Goal: Transaction & Acquisition: Purchase product/service

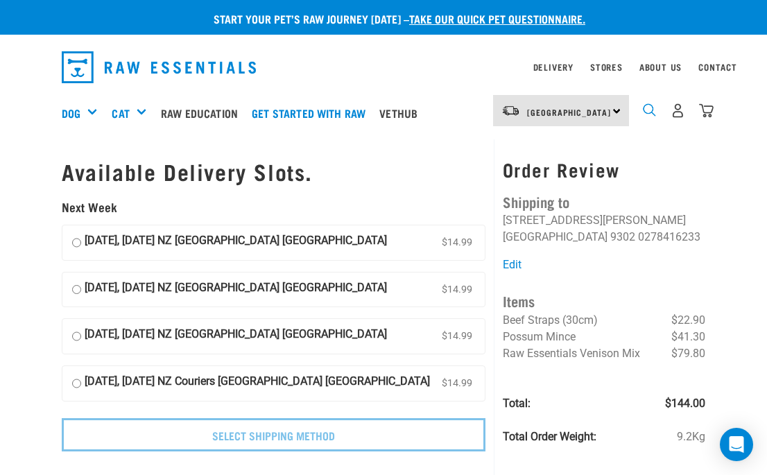
click at [652, 112] on img "dropdown navigation" at bounding box center [649, 109] width 13 height 13
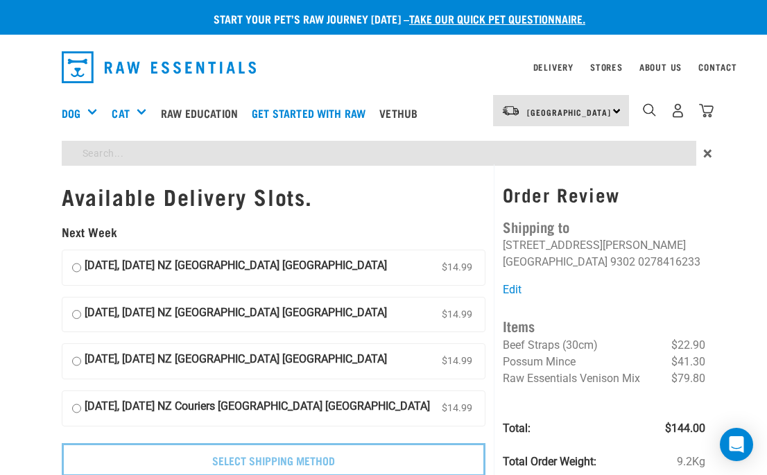
click at [544, 168] on div "Order Review Shipping to [PERSON_NAME] [STREET_ADDRESS][PERSON_NAME] [GEOGRAPHI…" at bounding box center [604, 333] width 220 height 339
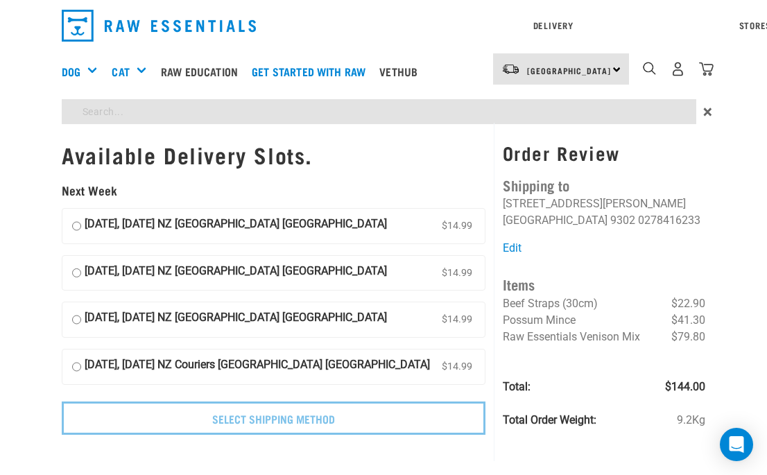
click at [534, 156] on div "Start your pet’s raw journey [DATE] – take our quick pet questionnaire. Deliver…" at bounding box center [383, 226] width 767 height 453
click at [165, 113] on input "venison back strap" at bounding box center [379, 111] width 635 height 25
type input "venison back strap"
click at [592, 111] on input "venison back strap" at bounding box center [379, 111] width 635 height 25
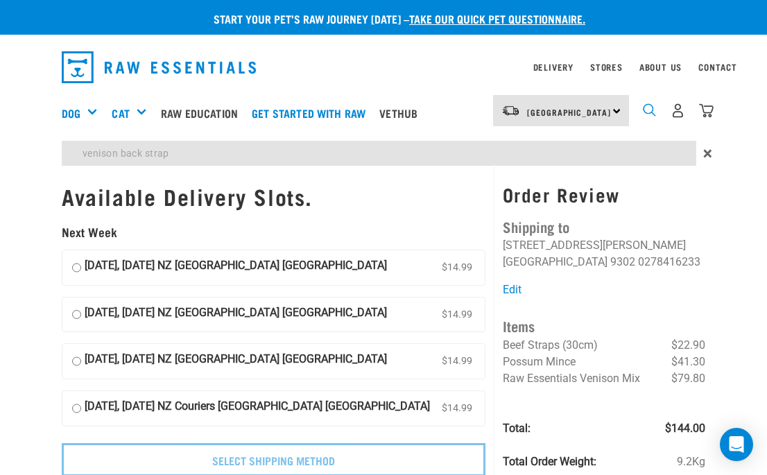
click at [649, 62] on div "Delivery Stores About Us Contact South Island" at bounding box center [383, 107] width 767 height 131
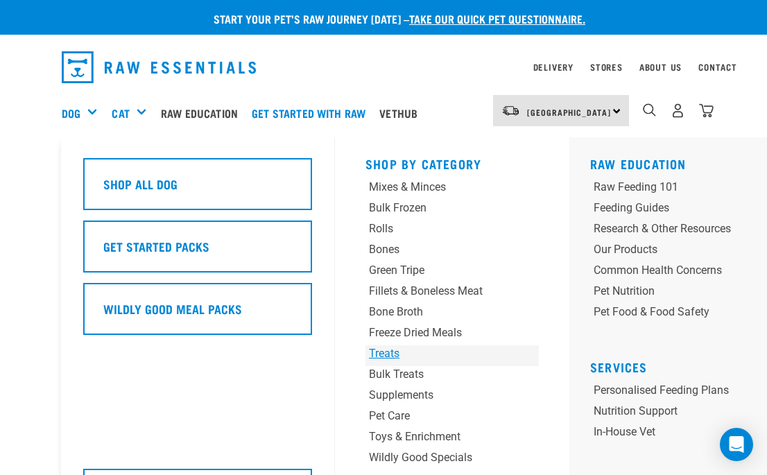
click at [391, 355] on div "Treats" at bounding box center [437, 353] width 137 height 17
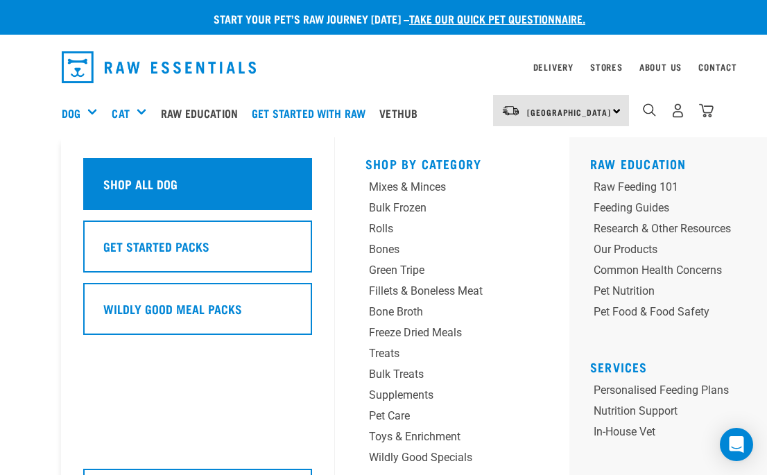
click at [263, 169] on div "Shop All Dog" at bounding box center [197, 184] width 229 height 52
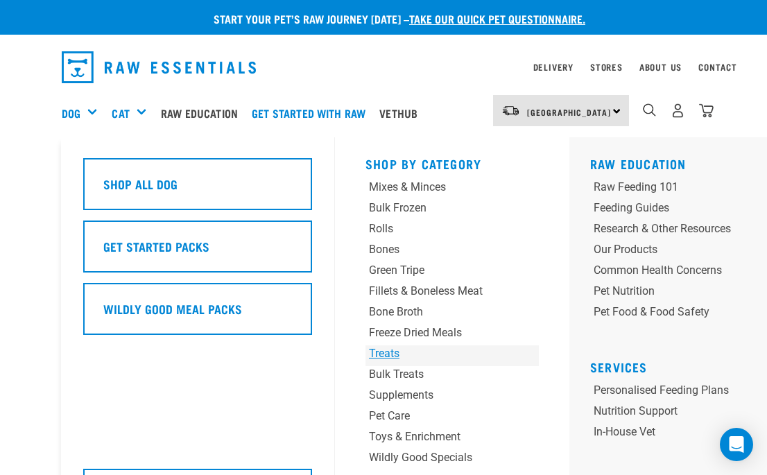
click at [387, 352] on div "Treats" at bounding box center [437, 353] width 137 height 17
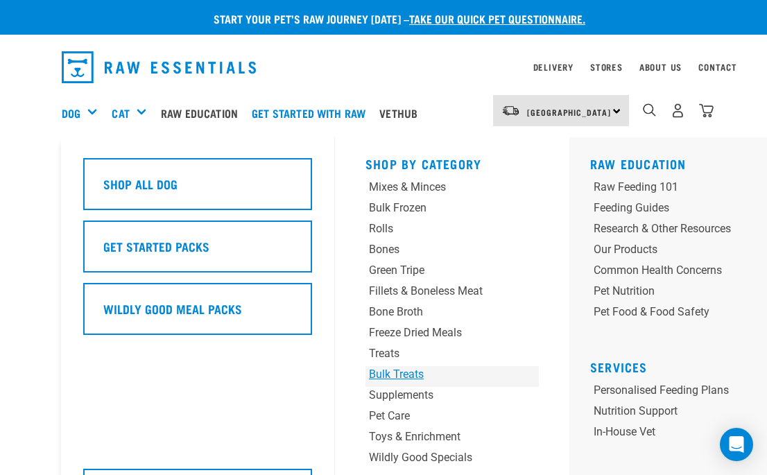
click at [391, 368] on div "Bulk Treats" at bounding box center [437, 374] width 137 height 17
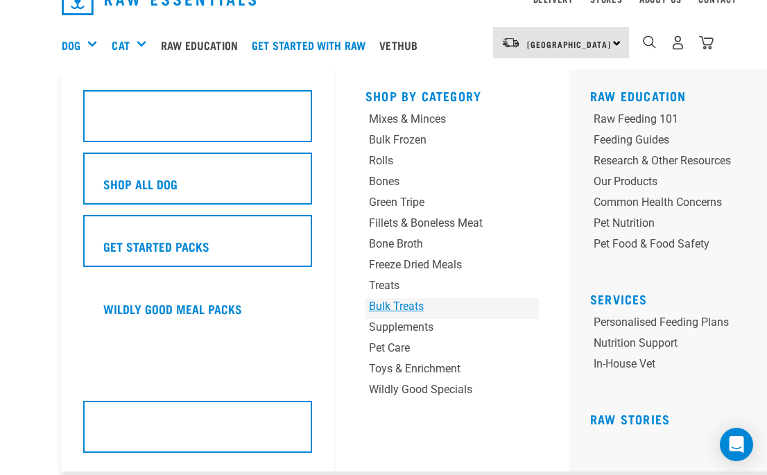
scroll to position [71, 0]
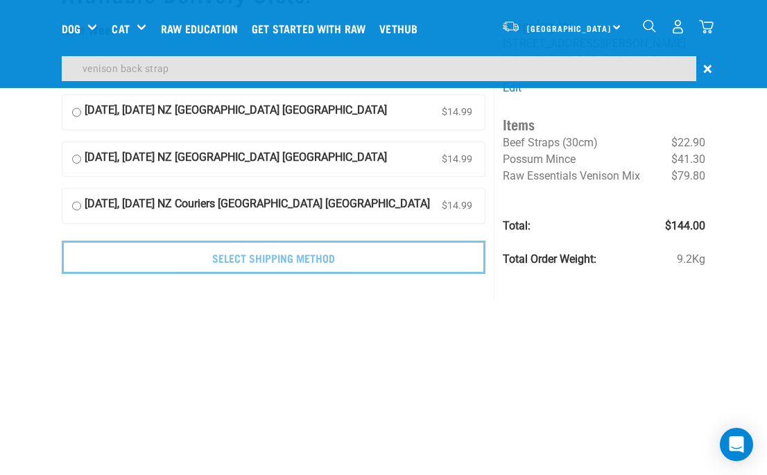
click at [37, 243] on div "Start your pet’s raw journey today – take our quick pet questionnaire. Delivery…" at bounding box center [383, 111] width 767 height 364
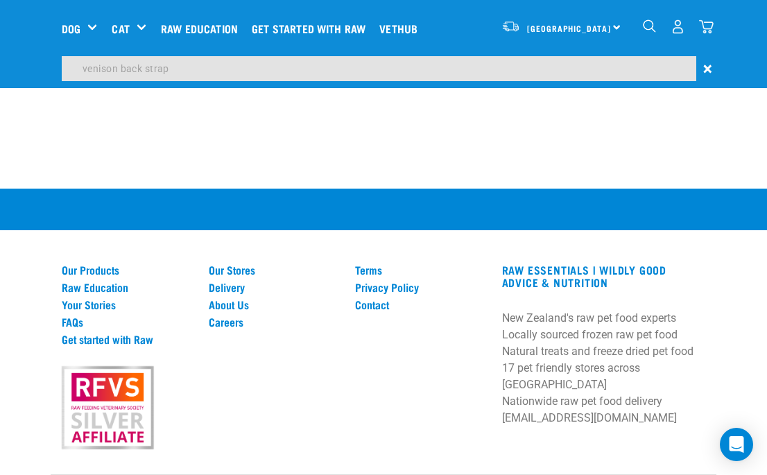
scroll to position [539, 0]
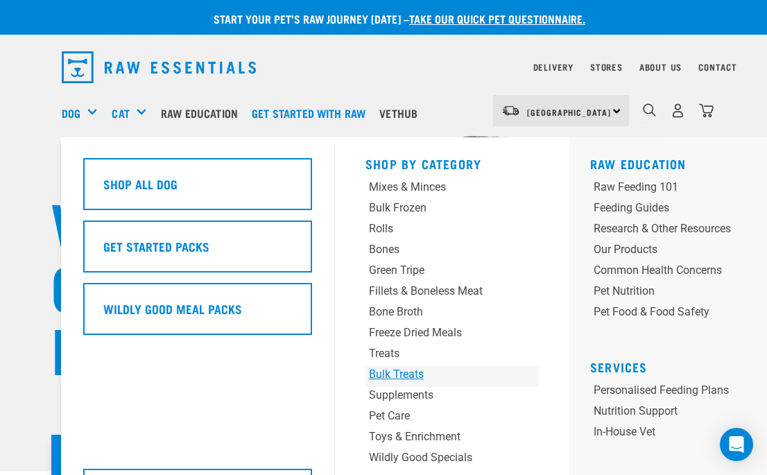
click at [395, 372] on div "Bulk Treats" at bounding box center [437, 374] width 137 height 17
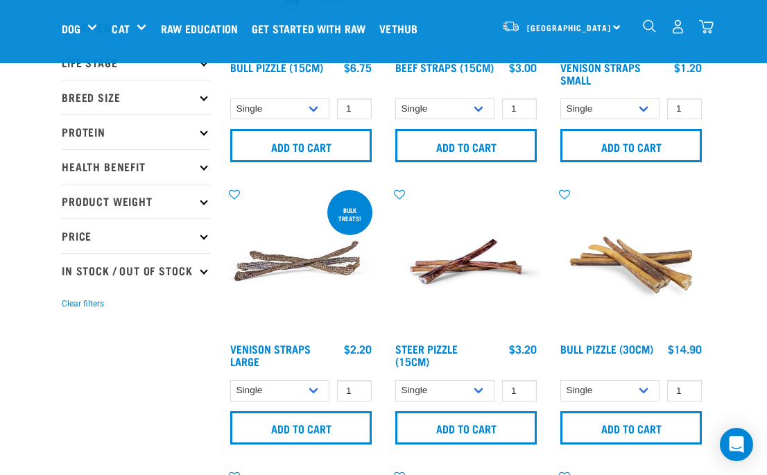
scroll to position [199, 0]
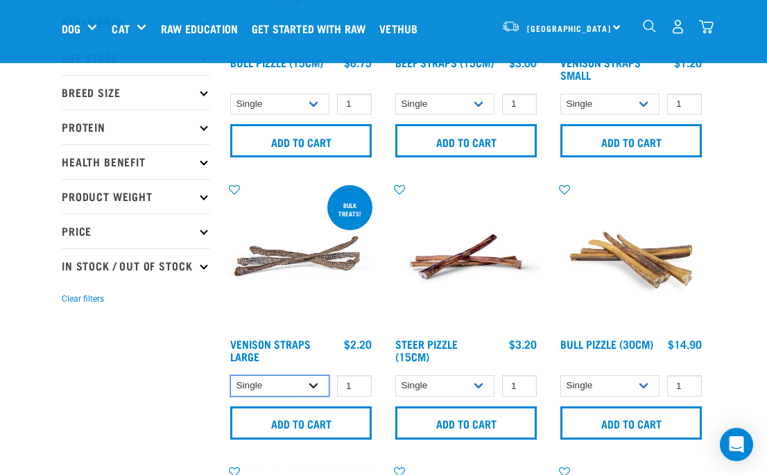
click at [314, 387] on select "Single 10 per pack 25 per pack" at bounding box center [279, 386] width 99 height 22
select select "251922"
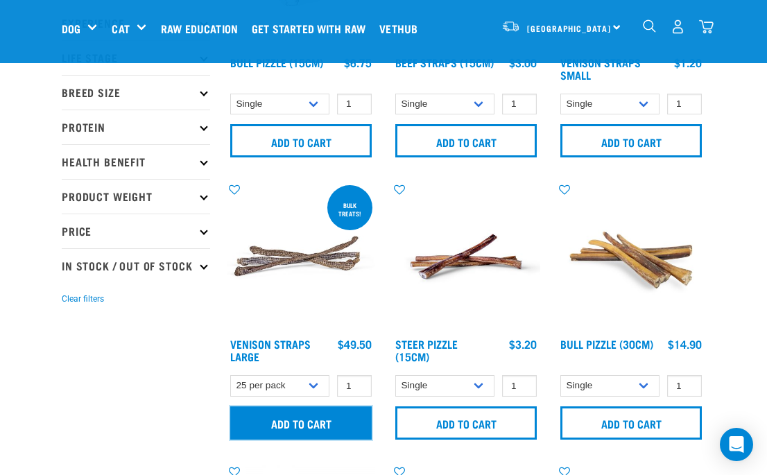
click at [293, 423] on input "Add to cart" at bounding box center [301, 423] width 142 height 33
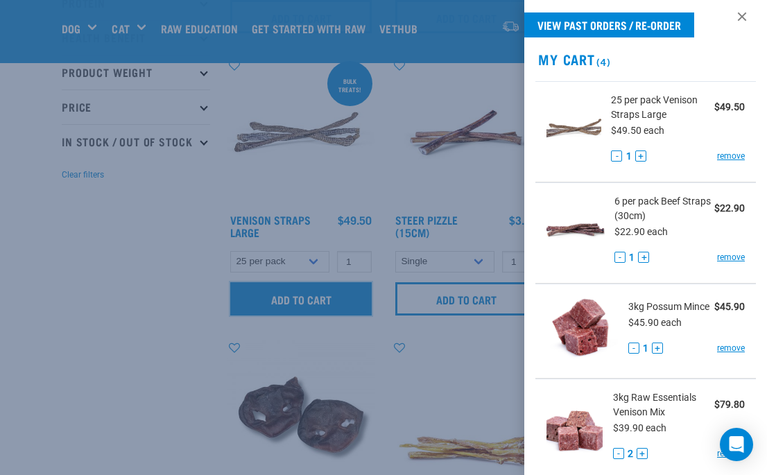
scroll to position [10, 0]
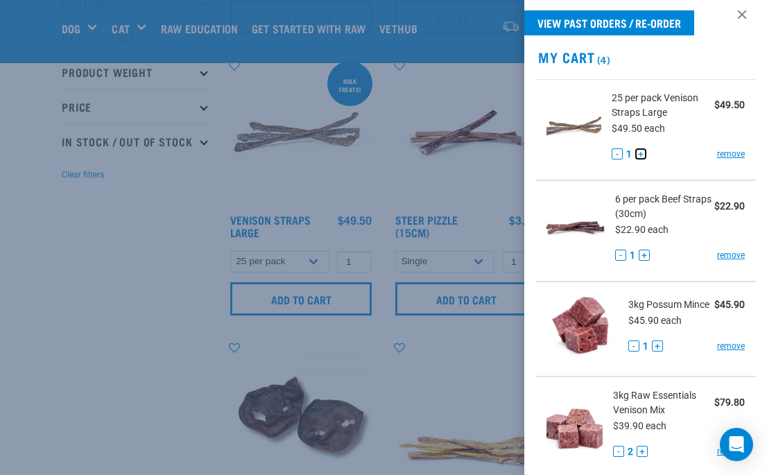
click at [641, 154] on button "+" at bounding box center [640, 153] width 11 height 11
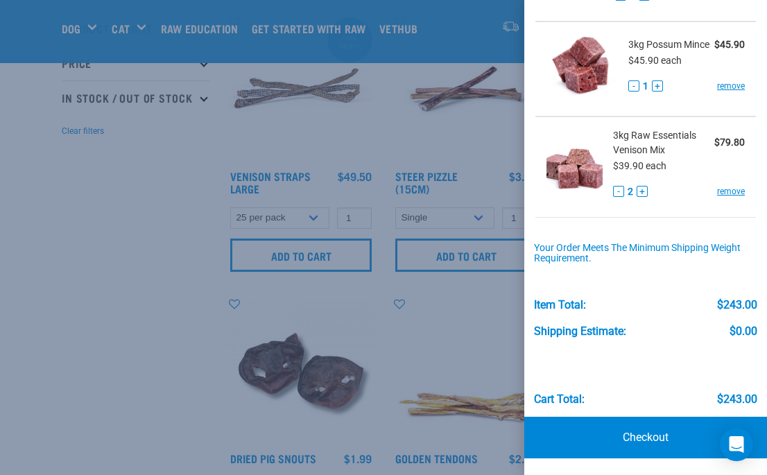
scroll to position [376, 0]
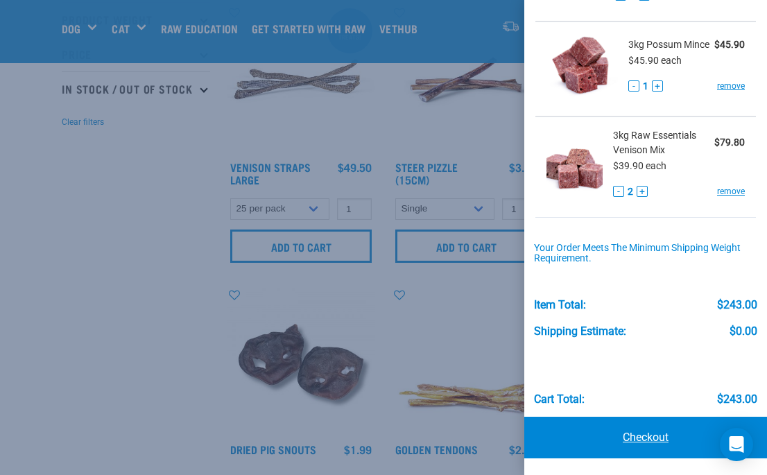
click at [648, 429] on link "Checkout" at bounding box center [645, 438] width 243 height 42
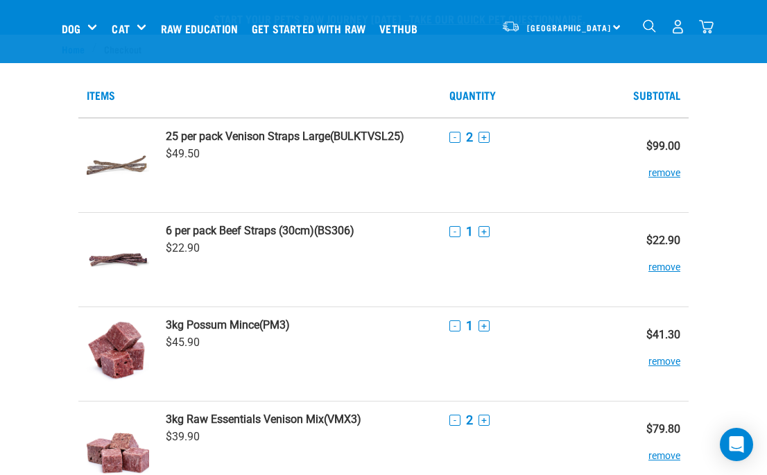
scroll to position [437, 0]
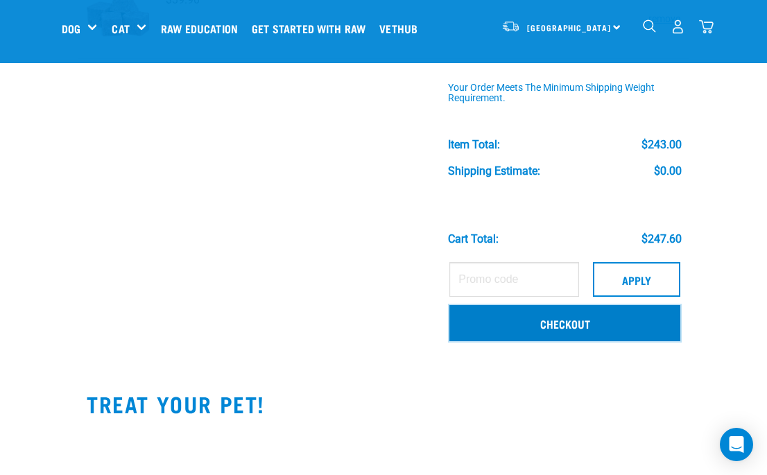
click at [546, 321] on link "Checkout" at bounding box center [565, 323] width 231 height 36
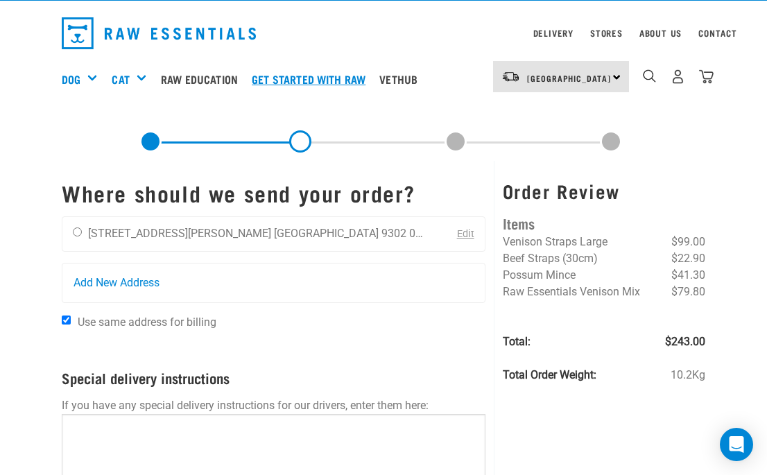
scroll to position [5, 0]
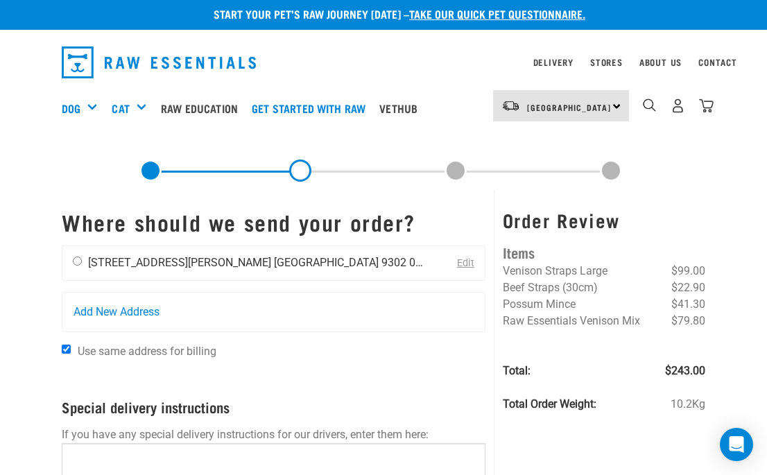
click at [274, 257] on li "[GEOGRAPHIC_DATA] 9302" at bounding box center [340, 262] width 133 height 13
click at [117, 261] on li "[STREET_ADDRESS][PERSON_NAME]" at bounding box center [179, 262] width 183 height 13
click at [79, 257] on input "radio" at bounding box center [77, 261] width 9 height 9
radio input "true"
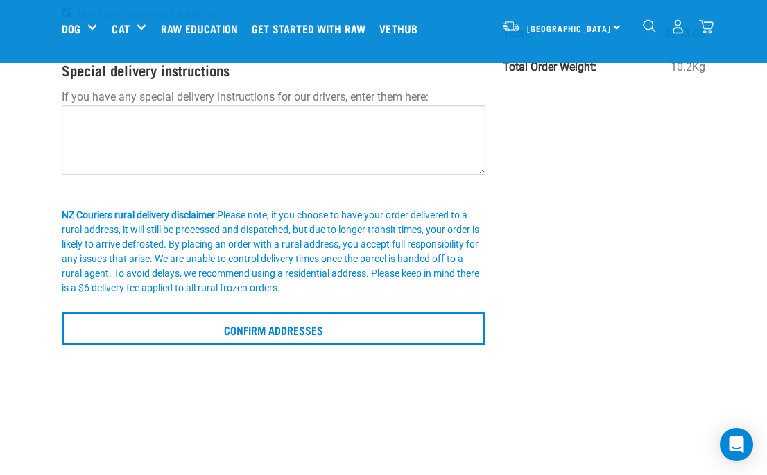
scroll to position [244, 0]
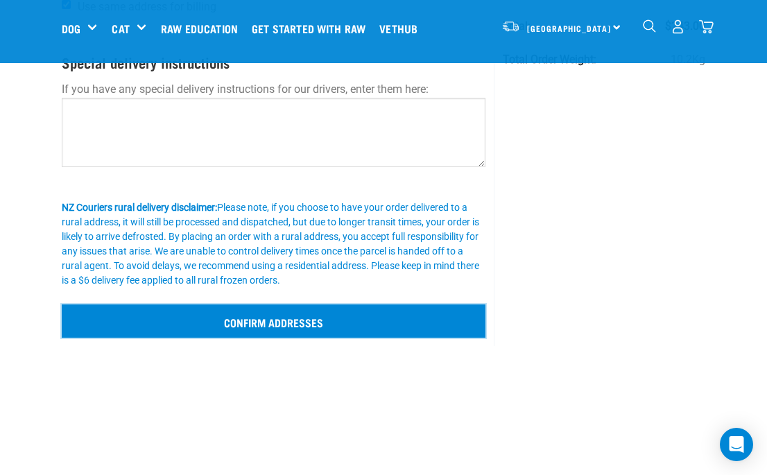
click at [232, 335] on input "Confirm addresses" at bounding box center [274, 321] width 424 height 33
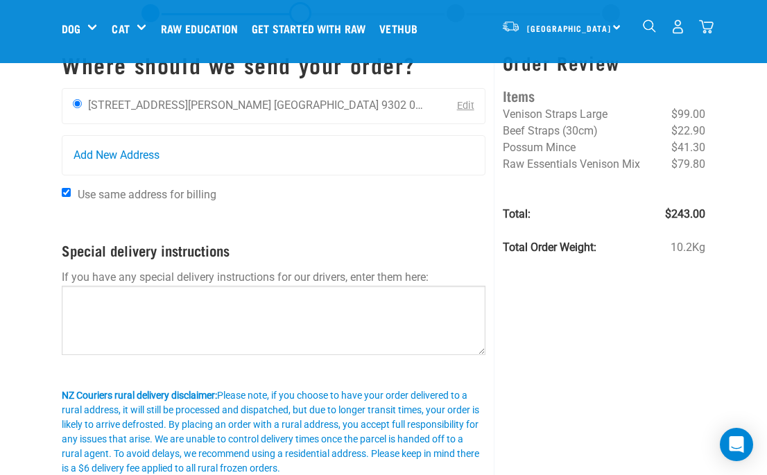
scroll to position [169, 0]
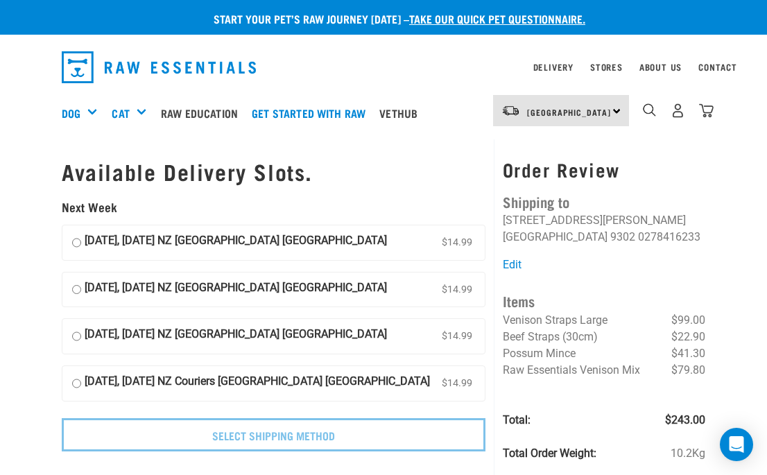
click at [241, 379] on strong "[DATE], [DATE] NZ Couriers [GEOGRAPHIC_DATA] [GEOGRAPHIC_DATA]" at bounding box center [257, 383] width 345 height 21
click at [81, 379] on input "19 September, Friday NZ Couriers South Island Long Haul $14.99" at bounding box center [76, 383] width 9 height 21
radio input "true"
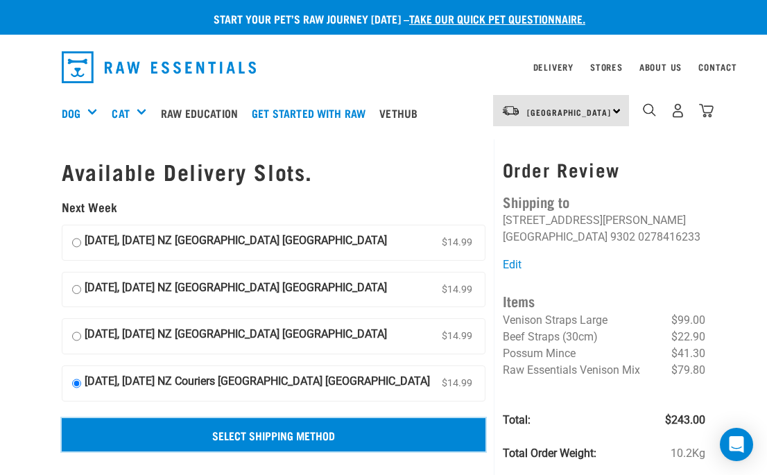
click at [221, 433] on input "Select Shipping Method" at bounding box center [274, 434] width 424 height 33
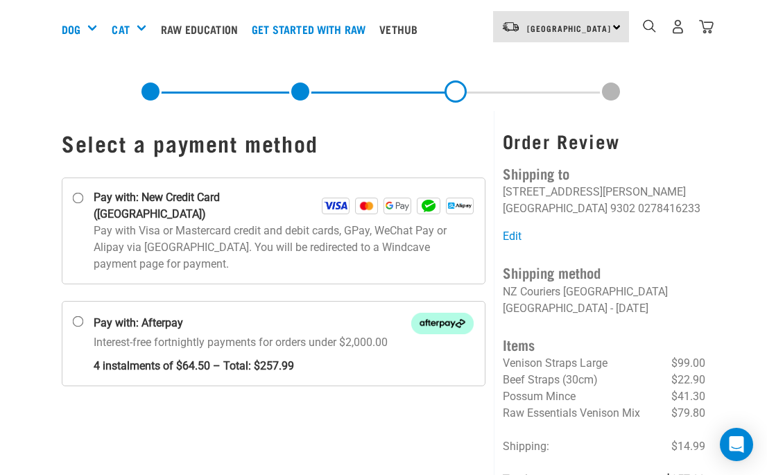
scroll to position [88, 0]
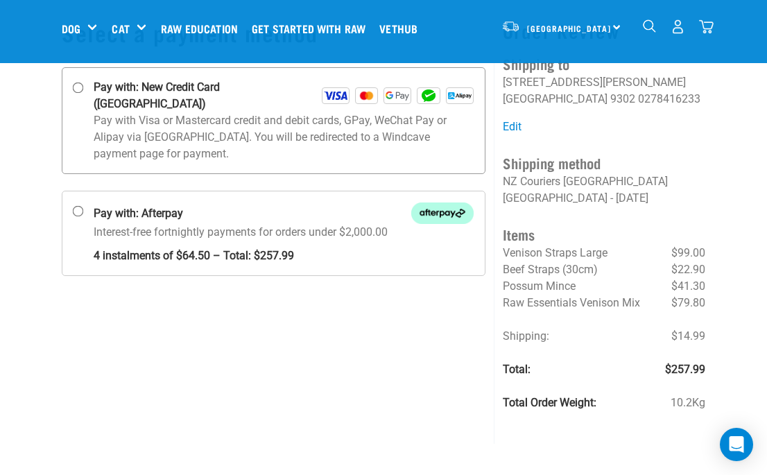
click at [196, 128] on p "Pay with Visa or Mastercard credit and debit cards, GPay, WeChat Pay or Alipay …" at bounding box center [284, 137] width 380 height 50
click at [84, 94] on input "Pay with: New Credit Card ([GEOGRAPHIC_DATA])" at bounding box center [78, 88] width 11 height 11
radio input "true"
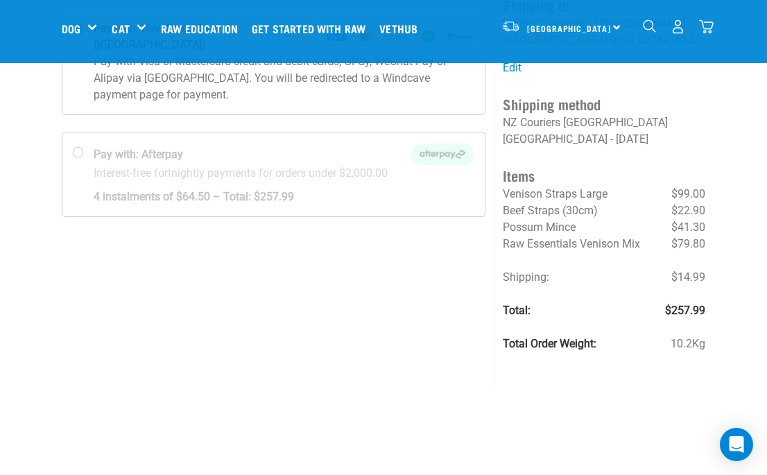
scroll to position [170, 0]
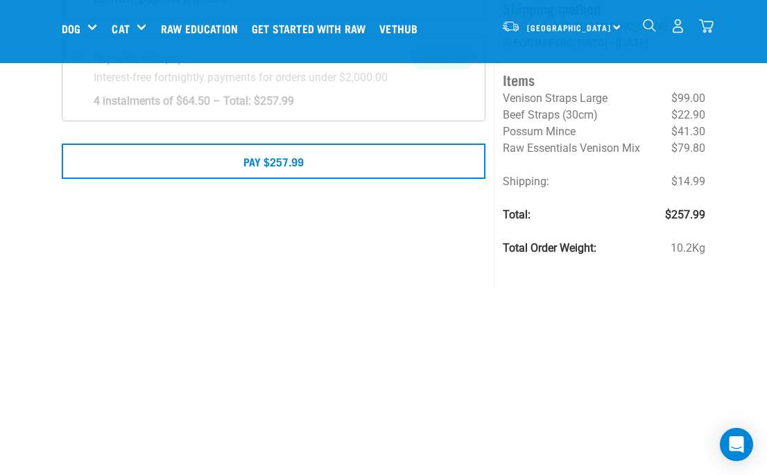
scroll to position [246, 0]
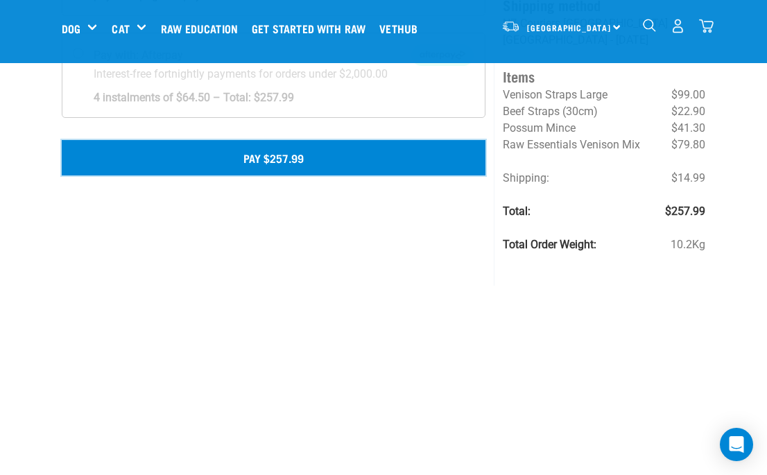
click at [318, 140] on button "Pay $257.99" at bounding box center [274, 157] width 424 height 35
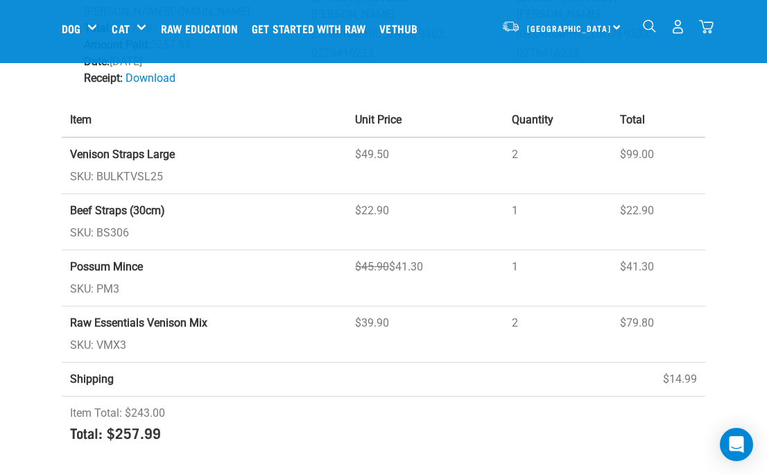
scroll to position [201, 0]
